Goal: Information Seeking & Learning: Learn about a topic

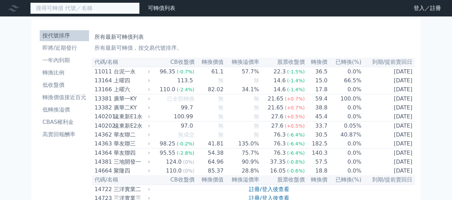
click at [67, 4] on input at bounding box center [85, 8] width 110 height 12
click at [70, 10] on input at bounding box center [85, 8] width 110 height 12
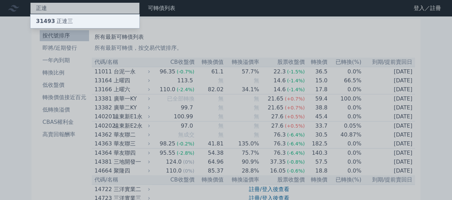
type input "正達"
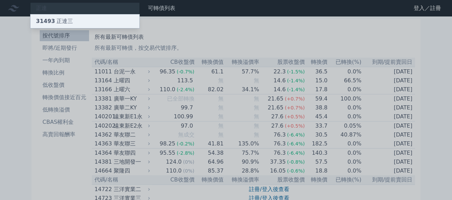
click at [72, 21] on div "31493 正[PERSON_NAME]" at bounding box center [84, 21] width 109 height 14
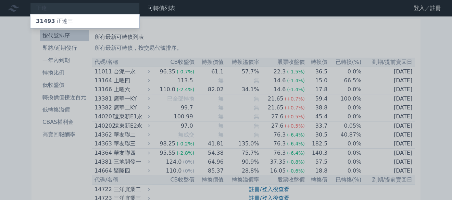
click at [129, 81] on div at bounding box center [226, 100] width 452 height 200
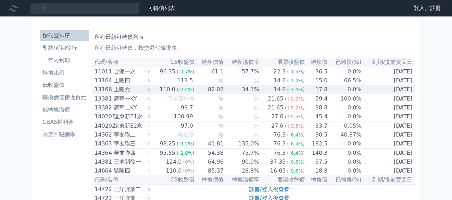
click at [128, 89] on div "上曜六" at bounding box center [131, 89] width 35 height 8
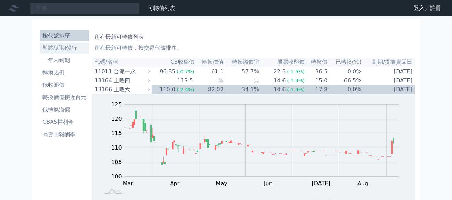
click at [71, 48] on li "即將/近期發行" at bounding box center [64, 48] width 49 height 8
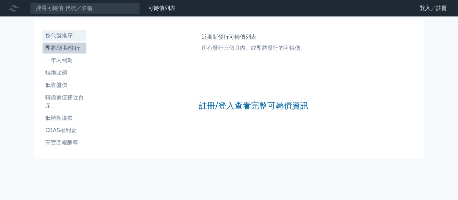
click at [55, 34] on li "按代號排序" at bounding box center [64, 36] width 44 height 8
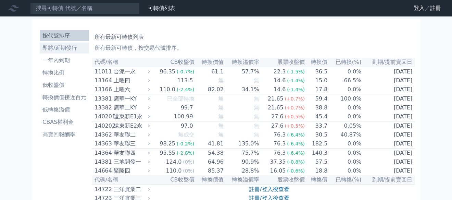
click at [65, 51] on li "即將/近期發行" at bounding box center [64, 48] width 49 height 8
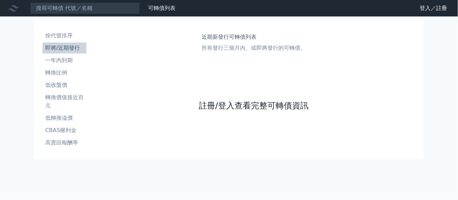
click at [231, 106] on link "註冊/登入查看完整可轉債資訊" at bounding box center [254, 105] width 110 height 11
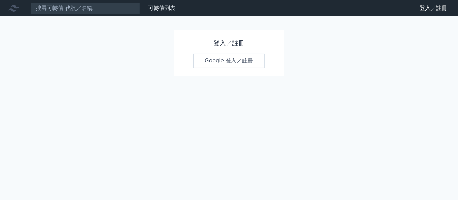
click at [218, 61] on link "Google 登入／註冊" at bounding box center [228, 60] width 71 height 14
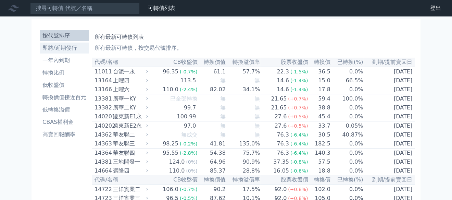
click at [60, 48] on li "即將/近期發行" at bounding box center [64, 48] width 49 height 8
